Goal: Check status

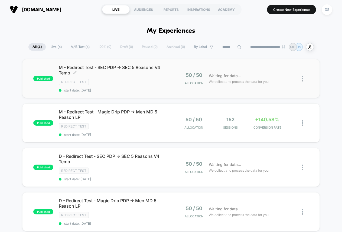
click at [160, 82] on div "Redirect Test" at bounding box center [115, 82] width 112 height 6
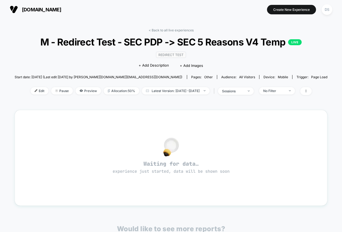
click at [158, 27] on div "< Back to all live experiences M - Redirect Test - SEC PDP -> SEC 5 Reasons V4 …" at bounding box center [171, 169] width 313 height 291
click at [157, 28] on link "< Back to all live experiences" at bounding box center [171, 30] width 45 height 4
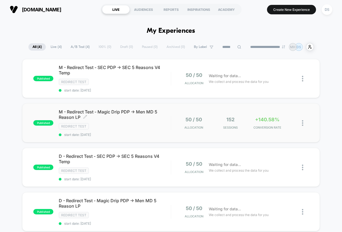
click at [164, 117] on span "M - Redirect Test - Magic Drip PDP -> Men MD 5 Reason LP Click to edit experien…" at bounding box center [115, 114] width 112 height 11
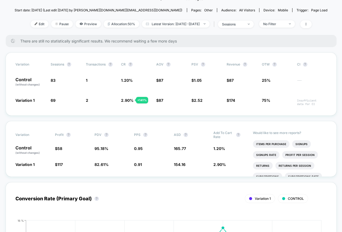
scroll to position [91, 0]
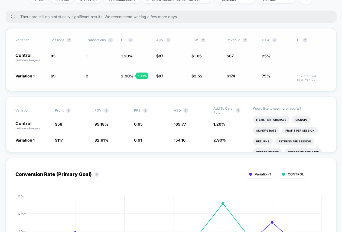
click at [130, 78] on span "2.90 %" at bounding box center [127, 76] width 12 height 5
click at [123, 78] on span "2.90 %" at bounding box center [127, 76] width 12 height 5
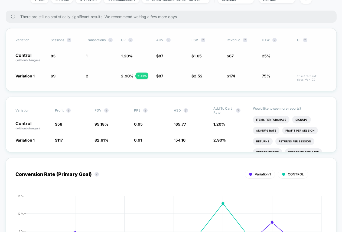
click at [266, 78] on span "75%" at bounding box center [266, 76] width 8 height 5
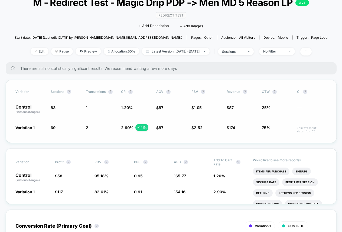
scroll to position [0, 0]
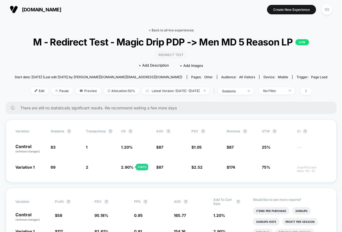
click at [181, 29] on link "< Back to all live experiences" at bounding box center [171, 30] width 45 height 4
